Goal: Task Accomplishment & Management: Use online tool/utility

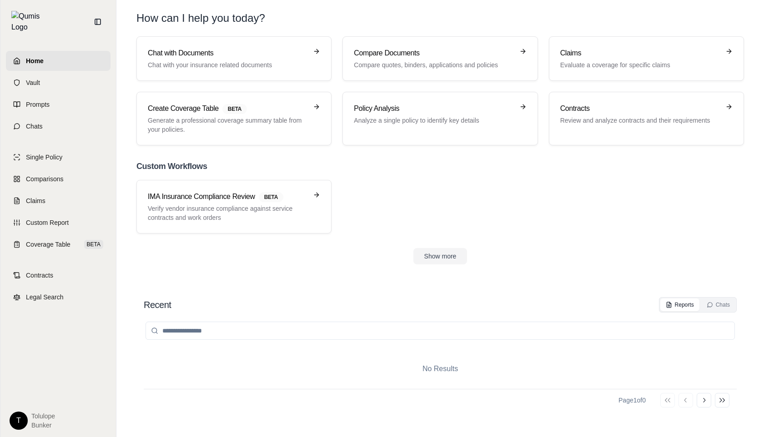
click at [19, 419] on html "Home Vault Prompts Chats Single Policy Comparisons Claims Custom Report Coverag…" at bounding box center [382, 218] width 764 height 437
click at [35, 404] on div "Log Out" at bounding box center [39, 400] width 75 height 15
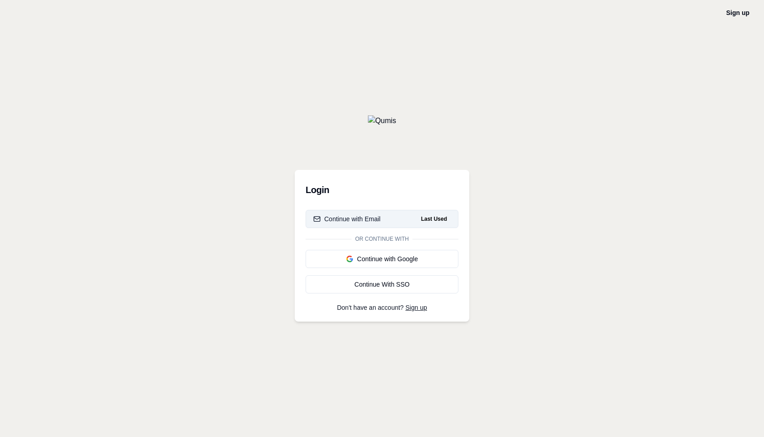
click at [384, 221] on button "Continue with Email Last Used" at bounding box center [381, 219] width 153 height 18
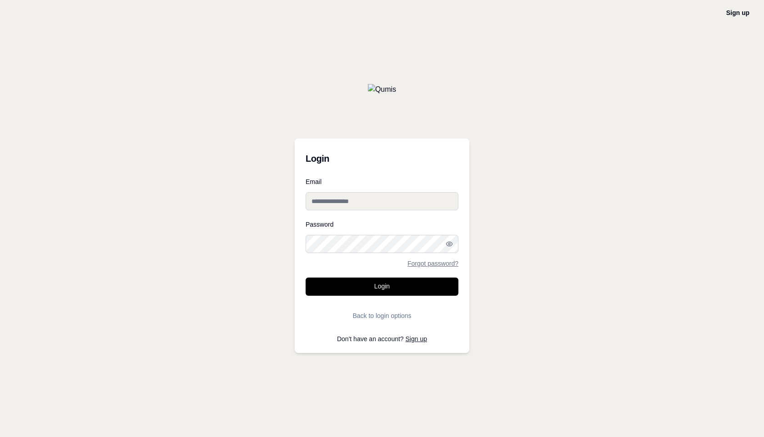
click at [368, 205] on input "Email" at bounding box center [381, 201] width 153 height 18
click at [355, 199] on input "Email" at bounding box center [381, 201] width 153 height 18
type input "**********"
click at [384, 287] on button "Login" at bounding box center [381, 287] width 153 height 18
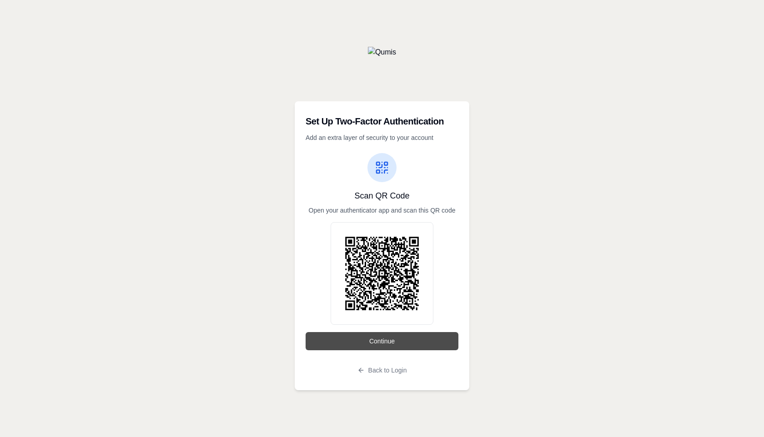
click at [373, 340] on button "Continue" at bounding box center [381, 341] width 153 height 18
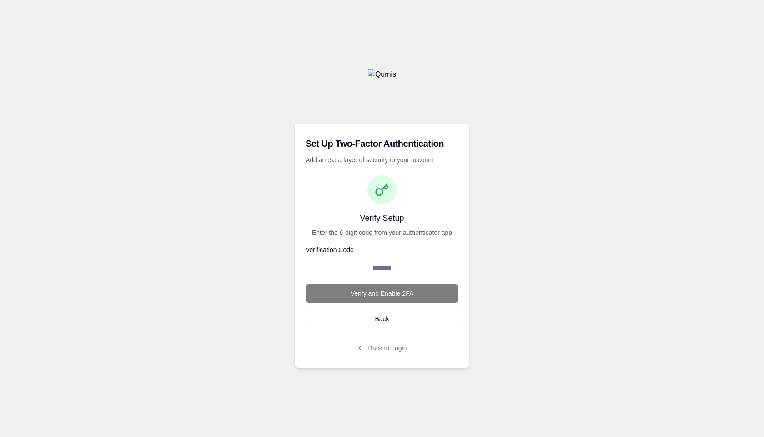
click at [372, 266] on input "Verification Code" at bounding box center [381, 268] width 153 height 18
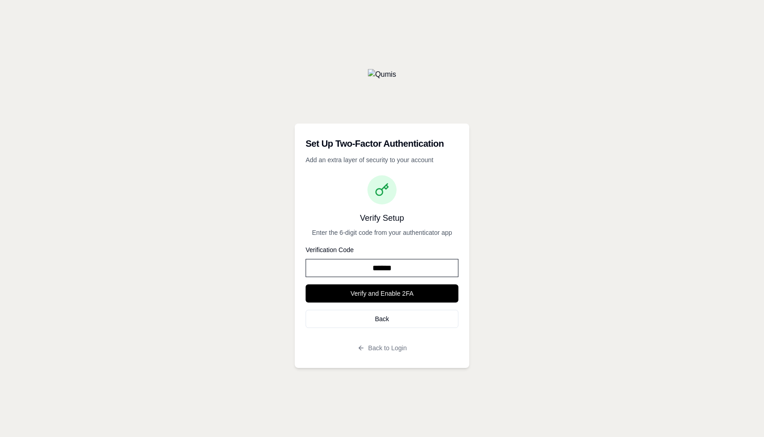
type input "******"
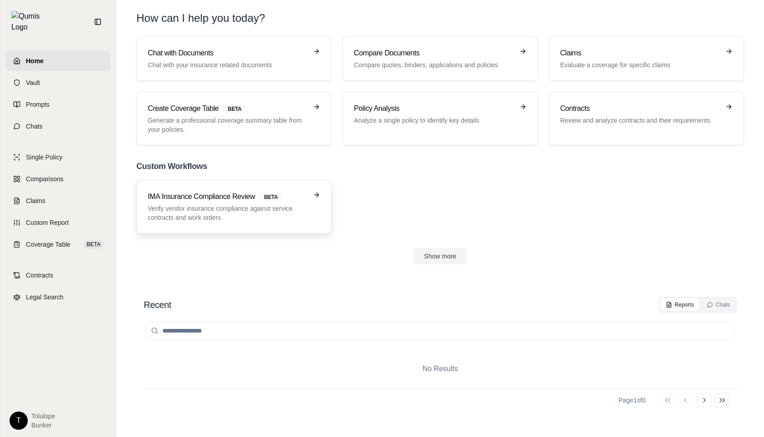
click at [235, 202] on div "IMA Insurance Compliance Review BETA Verify vendor insurance compliance against…" at bounding box center [228, 206] width 160 height 31
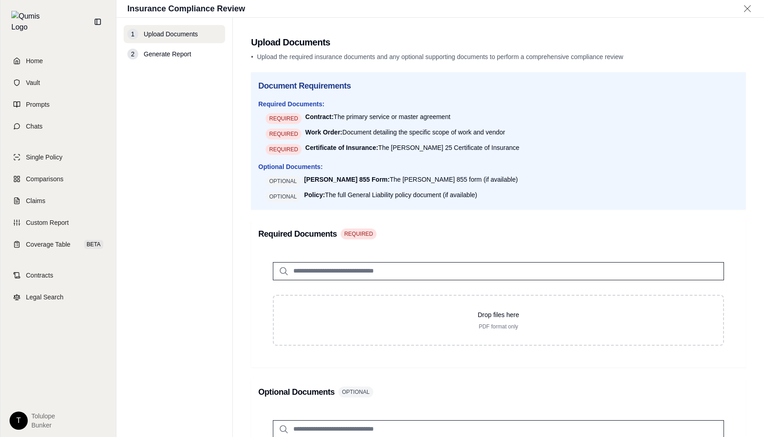
click at [15, 418] on html "Home Vault Prompts Chats Single Policy Comparisons Claims Custom Report Coverag…" at bounding box center [382, 218] width 764 height 437
click at [32, 402] on div "Log Out" at bounding box center [39, 400] width 75 height 15
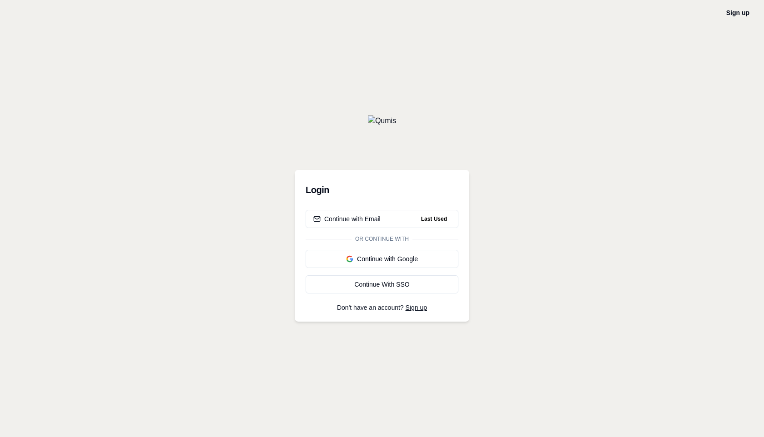
click at [358, 209] on div "Login Continue with Email Last Used Or continue with Continue with Google Conti…" at bounding box center [382, 246] width 175 height 152
click at [368, 218] on div "Continue with Email" at bounding box center [346, 219] width 67 height 9
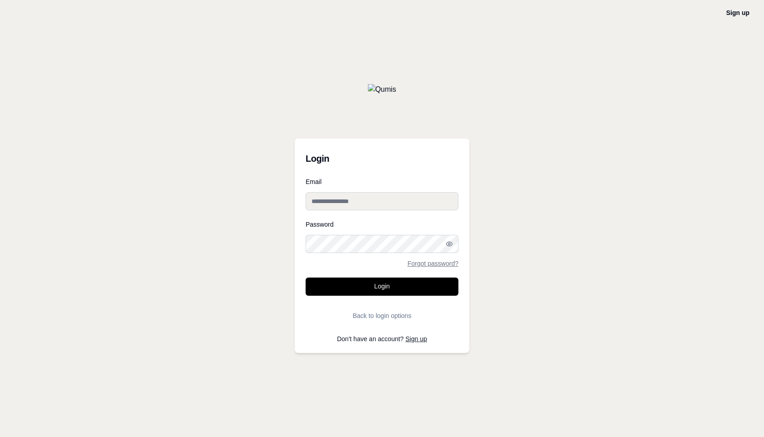
click at [370, 200] on input "Email" at bounding box center [381, 201] width 153 height 18
type input "**********"
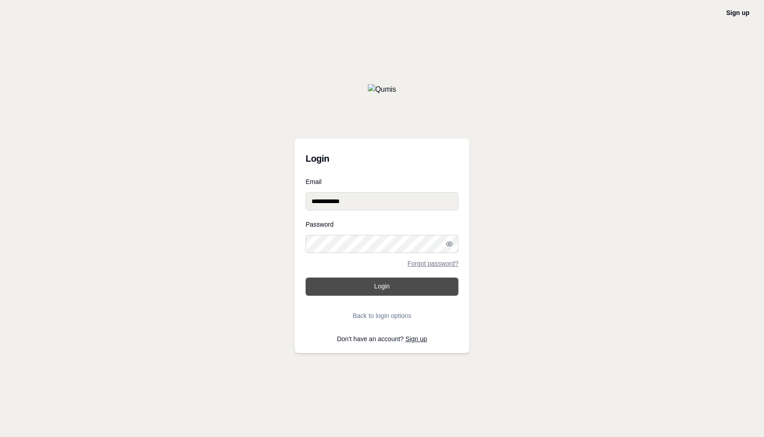
click at [368, 292] on button "Login" at bounding box center [381, 287] width 153 height 18
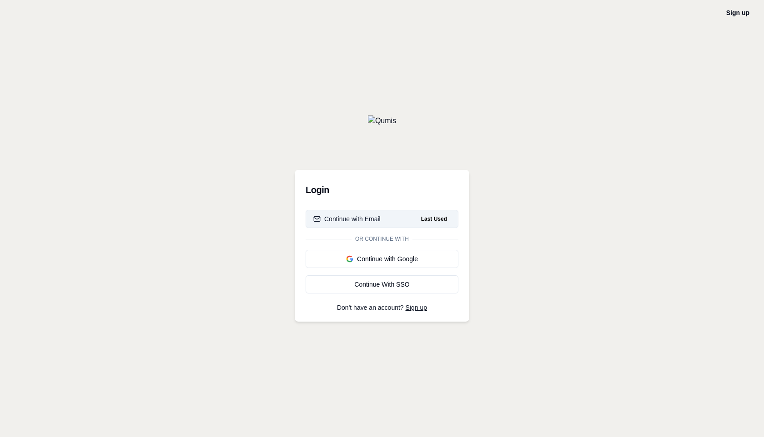
click at [390, 219] on button "Continue with Email Last Used" at bounding box center [381, 219] width 153 height 18
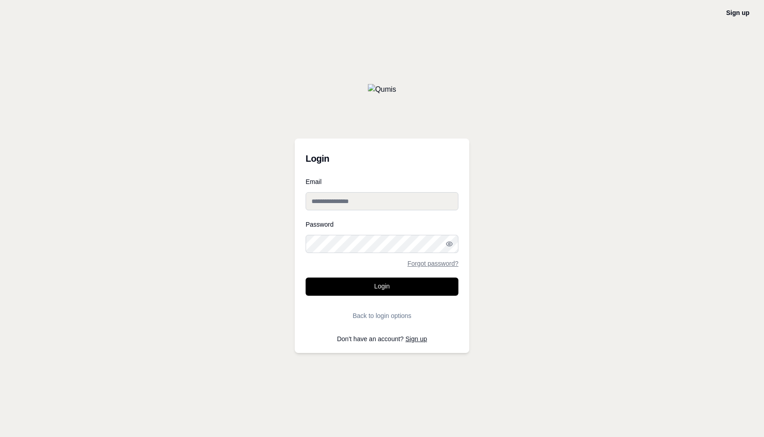
click at [354, 196] on input "Email" at bounding box center [381, 201] width 153 height 18
type input "**********"
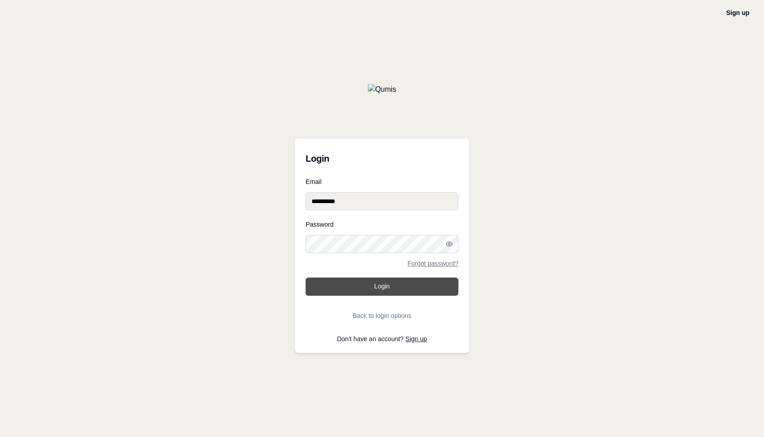
click at [388, 292] on button "Login" at bounding box center [381, 287] width 153 height 18
